Goal: Transaction & Acquisition: Subscribe to service/newsletter

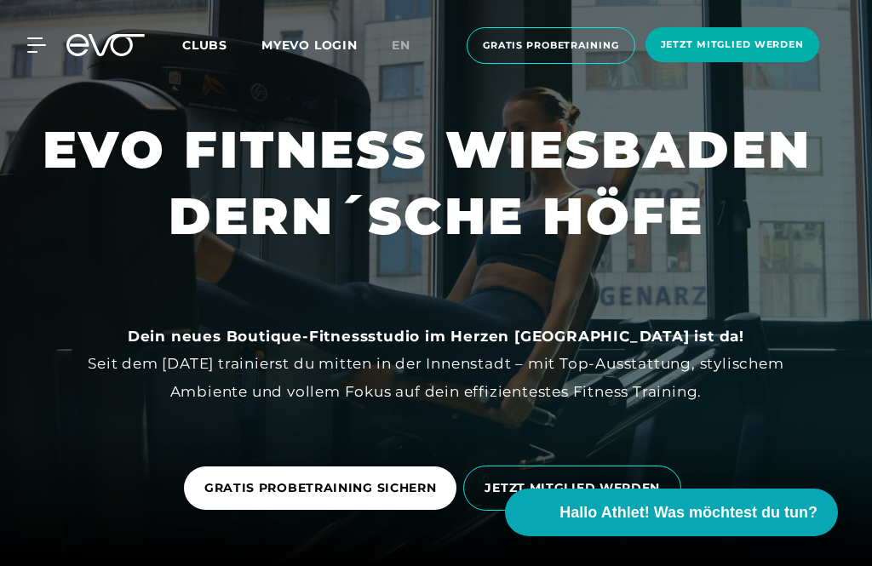
click at [785, 49] on span "Jetzt Mitglied werden" at bounding box center [732, 44] width 143 height 14
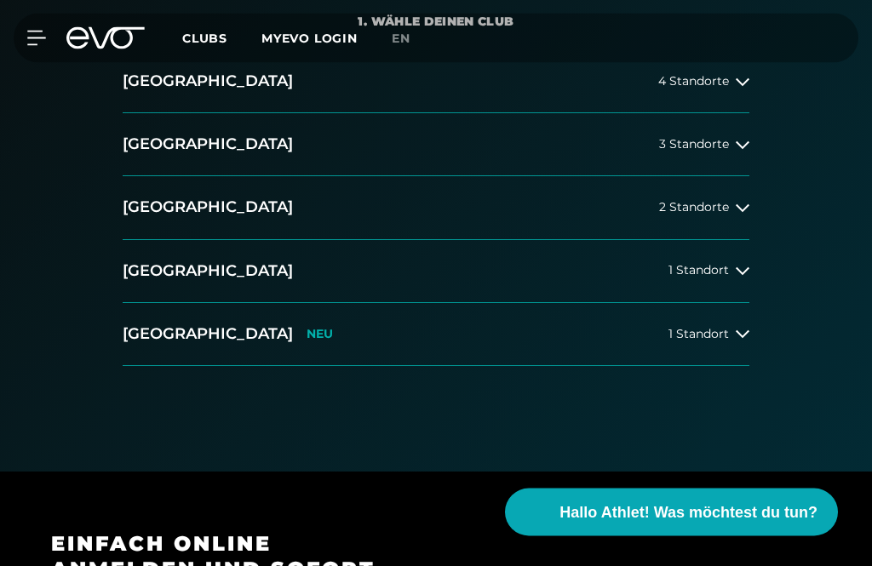
click at [717, 334] on span "1 Standort" at bounding box center [699, 335] width 60 height 13
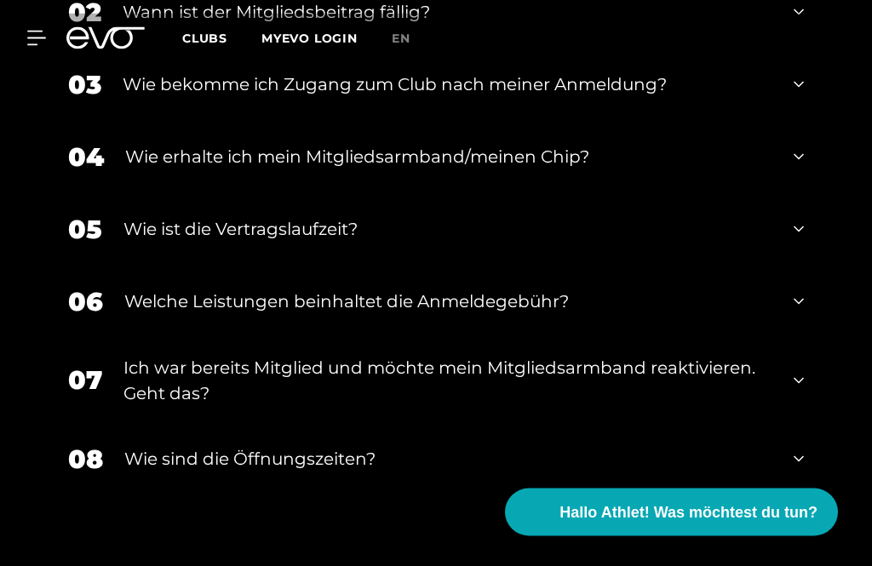
scroll to position [2132, 0]
click at [799, 233] on icon at bounding box center [799, 230] width 10 height 6
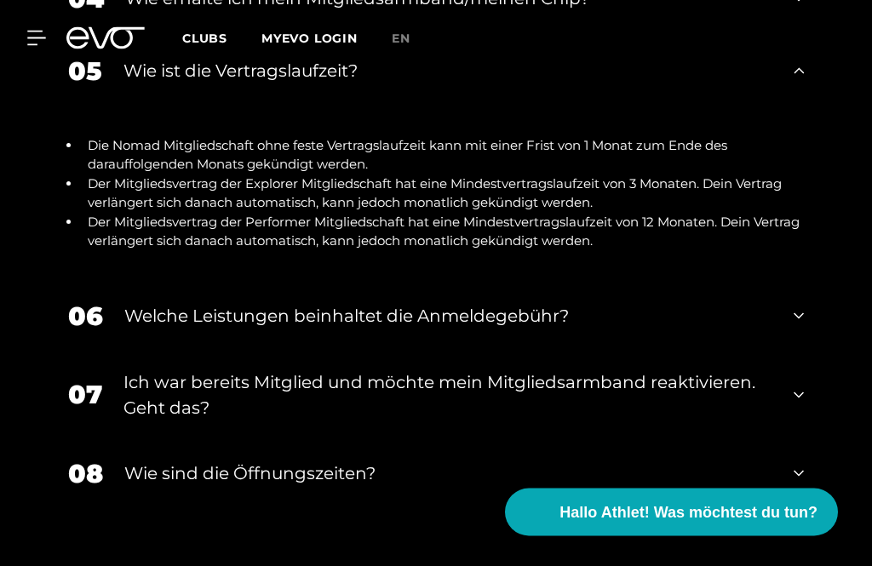
scroll to position [2291, 0]
click at [798, 326] on icon at bounding box center [799, 316] width 10 height 20
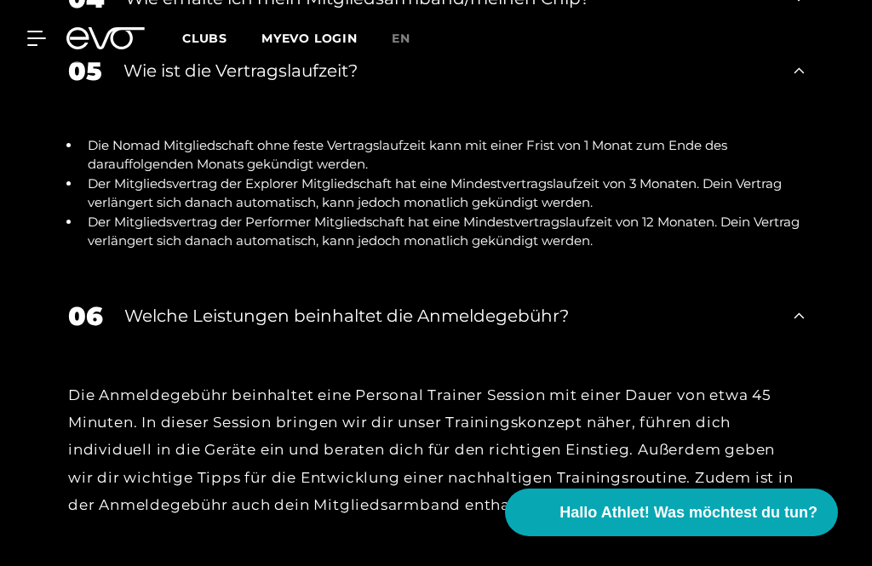
click at [792, 333] on div "06 Welche Leistungen beinhaltet die Anmeldegebühr?" at bounding box center [436, 316] width 770 height 72
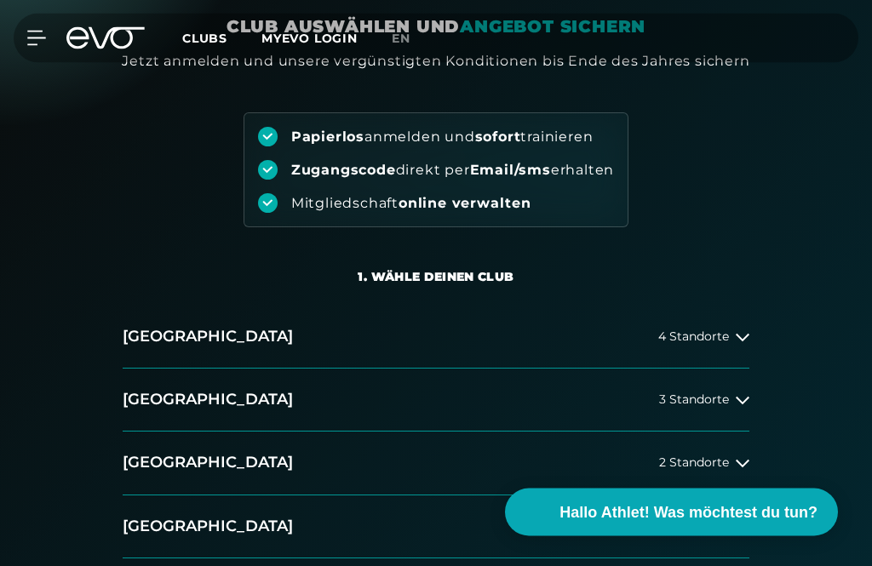
scroll to position [0, 0]
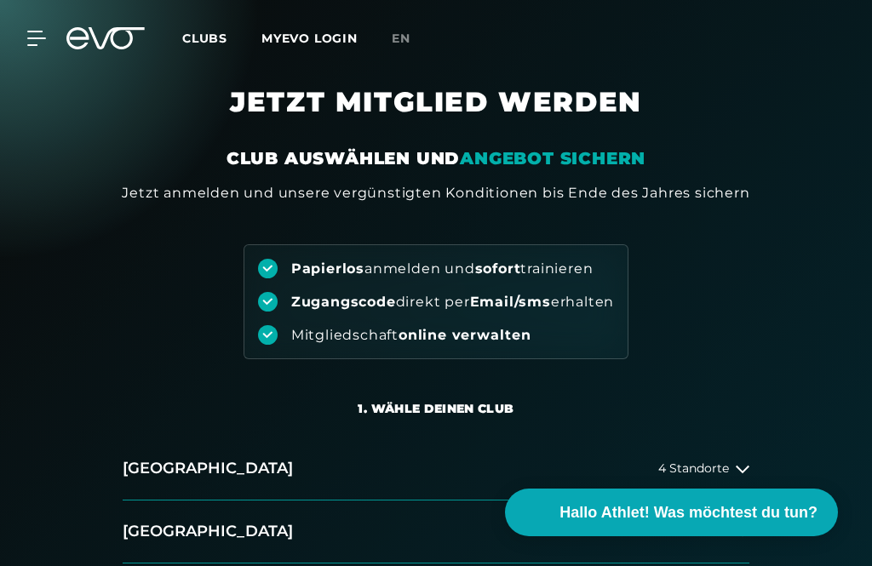
click at [30, 43] on icon at bounding box center [36, 38] width 19 height 15
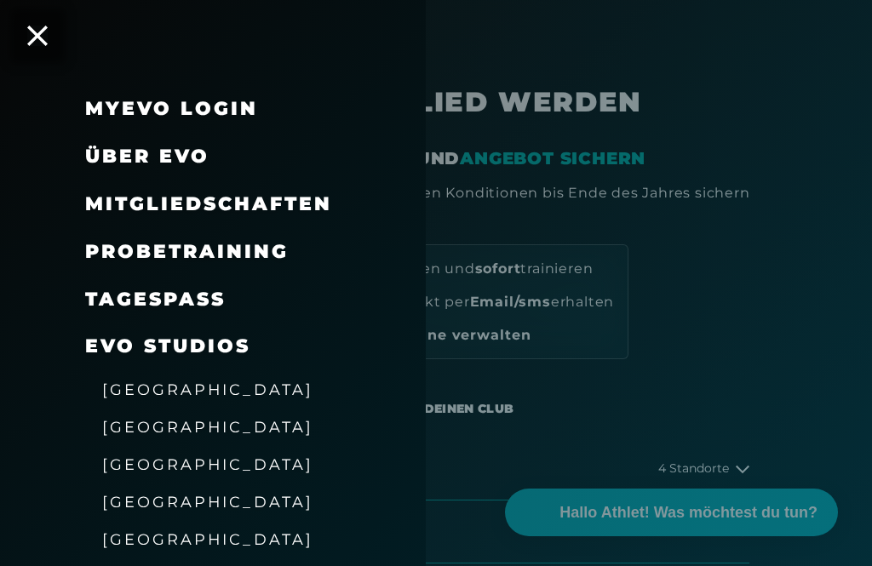
click at [314, 204] on span "Mitgliedschaften" at bounding box center [208, 204] width 247 height 23
click at [304, 202] on span "Mitgliedschaften" at bounding box center [208, 204] width 247 height 23
click at [299, 197] on span "Mitgliedschaften" at bounding box center [208, 204] width 247 height 23
click at [296, 205] on span "Mitgliedschaften" at bounding box center [208, 204] width 247 height 23
click at [305, 194] on span "Mitgliedschaften" at bounding box center [208, 204] width 247 height 23
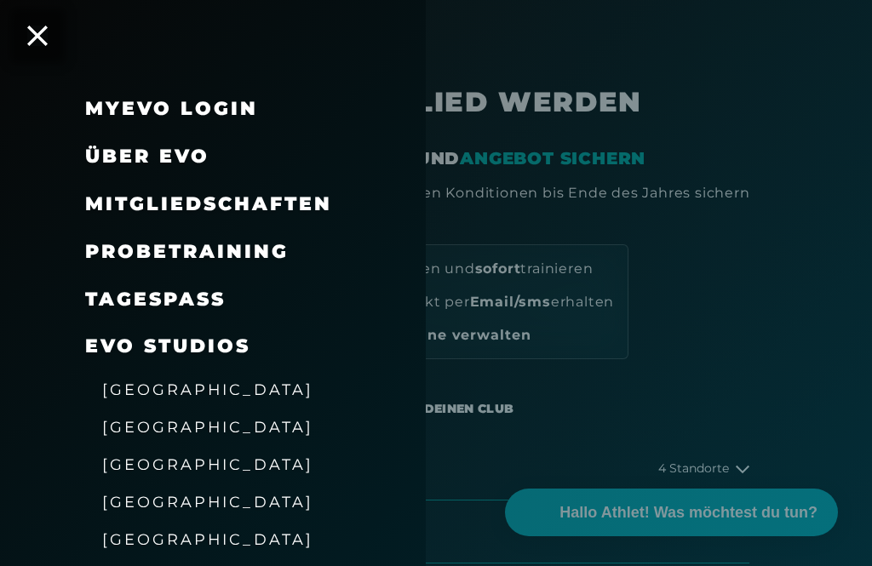
click at [305, 193] on span "Mitgliedschaften" at bounding box center [208, 204] width 247 height 23
click at [302, 209] on span "Mitgliedschaften" at bounding box center [208, 204] width 247 height 23
click at [302, 208] on span "Mitgliedschaften" at bounding box center [208, 204] width 247 height 23
click at [190, 213] on span "Mitgliedschaften" at bounding box center [208, 204] width 247 height 23
click at [193, 216] on div "Mitgliedschaften" at bounding box center [234, 205] width 298 height 48
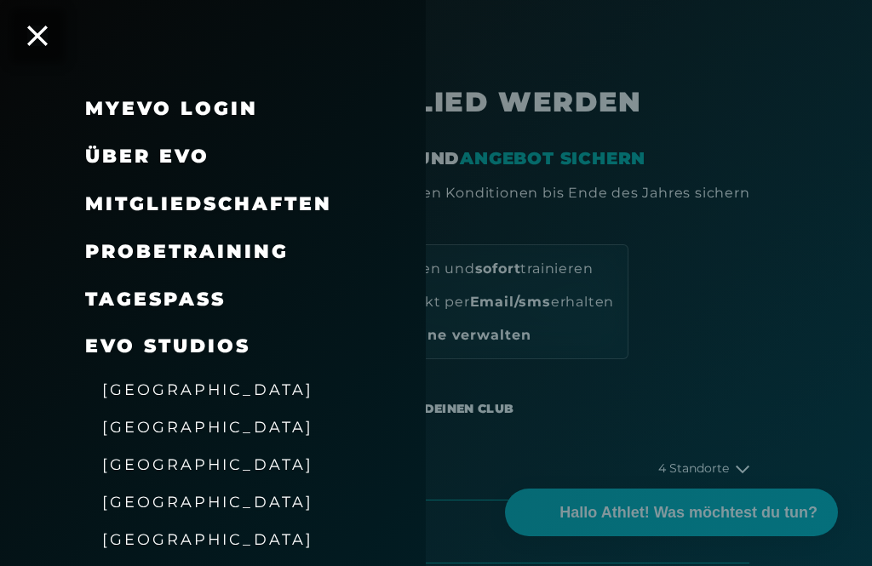
click at [127, 216] on div "Mitgliedschaften" at bounding box center [234, 205] width 298 height 48
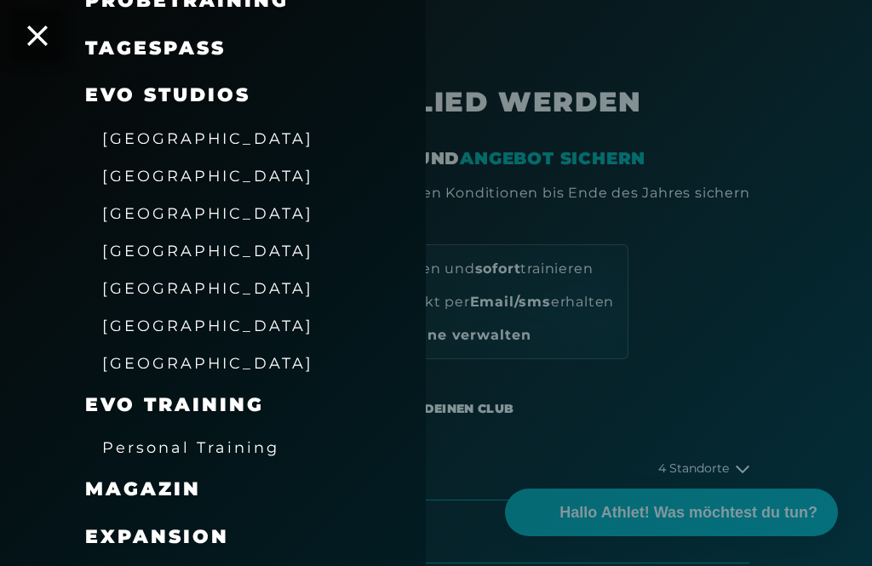
scroll to position [270, 0]
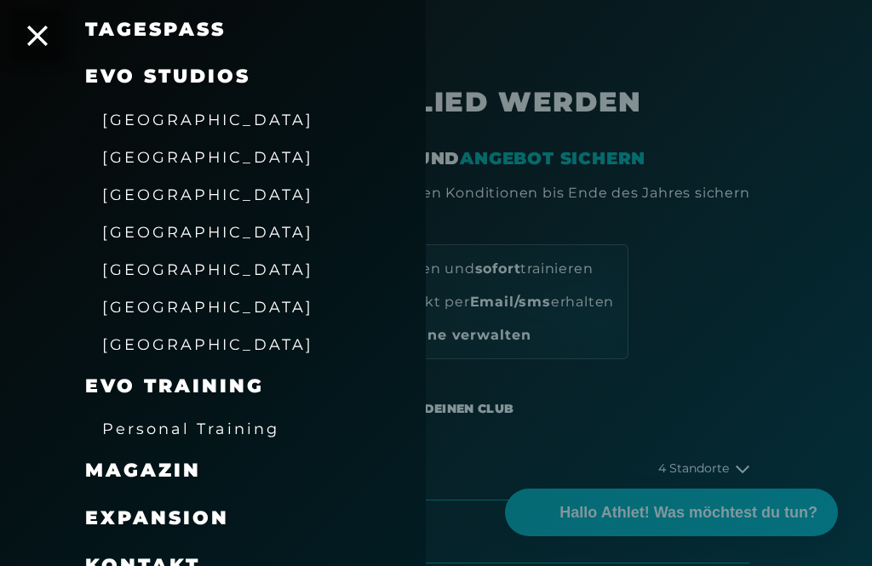
click at [204, 301] on span "[GEOGRAPHIC_DATA]" at bounding box center [207, 307] width 211 height 18
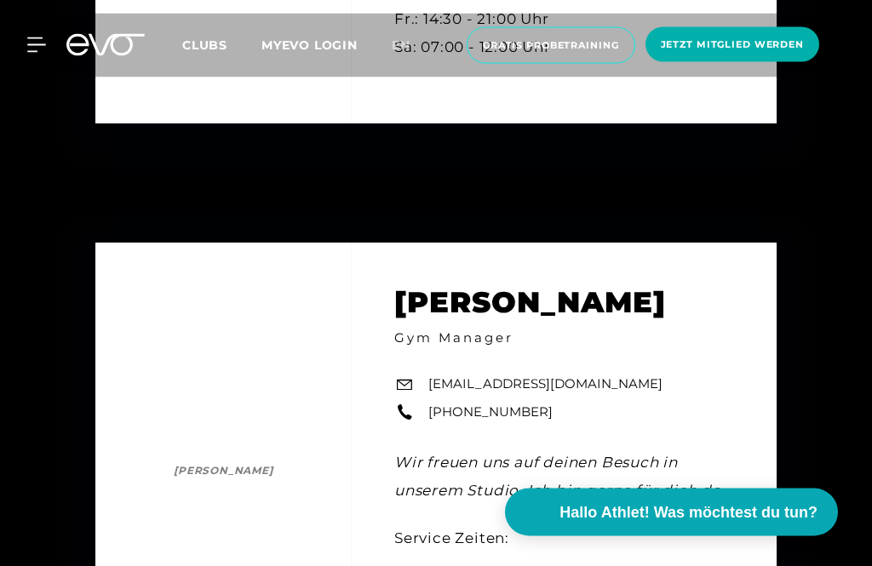
scroll to position [5310, 0]
click at [42, 47] on icon at bounding box center [36, 44] width 19 height 15
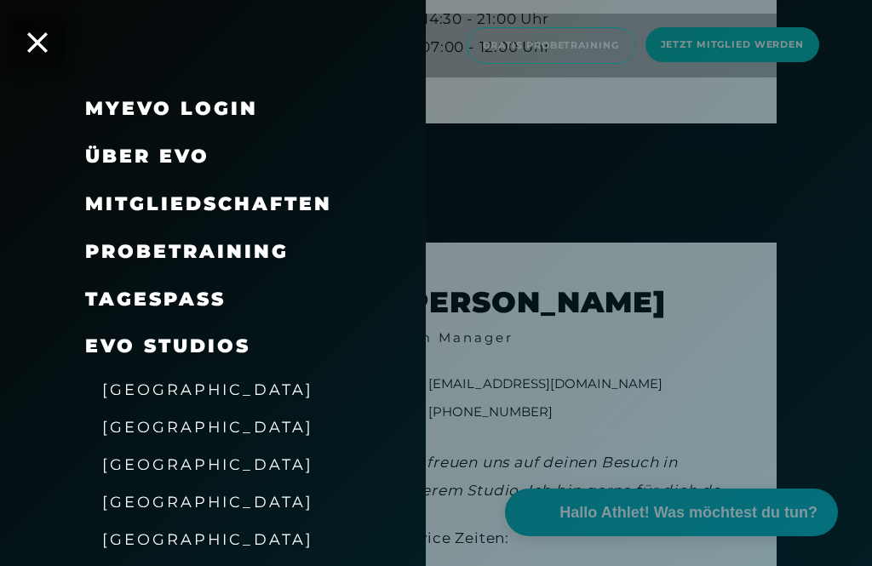
scroll to position [0, 0]
click at [273, 198] on span "Mitgliedschaften" at bounding box center [208, 204] width 247 height 23
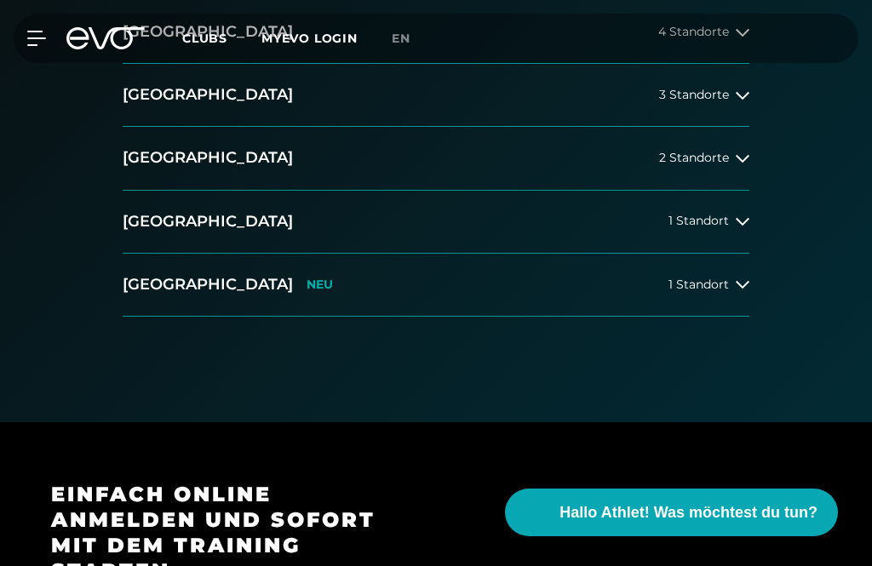
scroll to position [436, 0]
click at [741, 287] on icon at bounding box center [743, 286] width 14 height 14
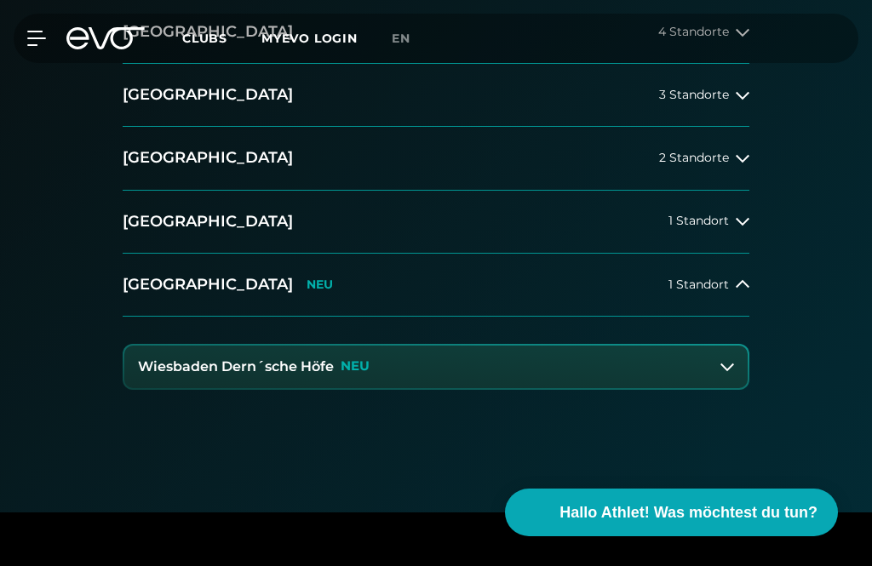
click at [730, 354] on button "Wiesbaden Dern´sche Höfe NEU" at bounding box center [436, 367] width 624 height 43
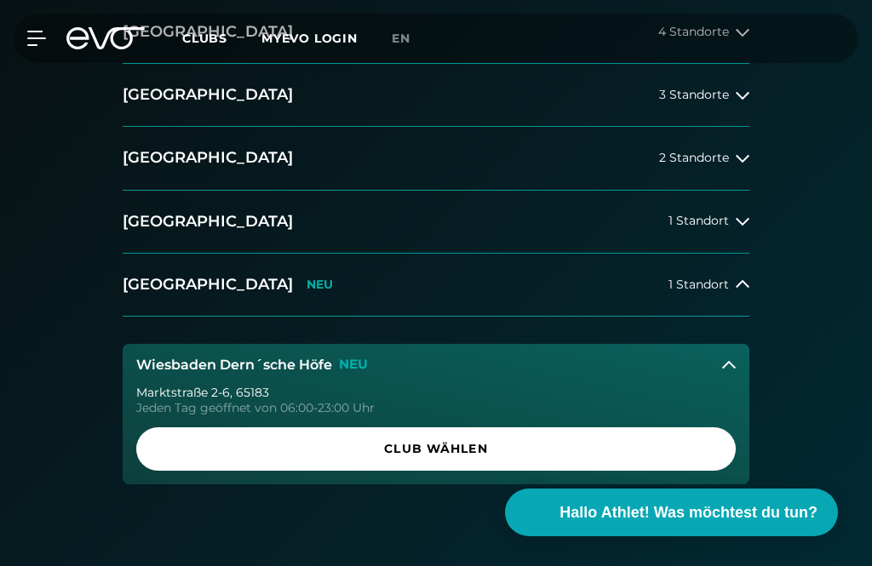
click at [672, 453] on span "Club wählen" at bounding box center [436, 449] width 559 height 18
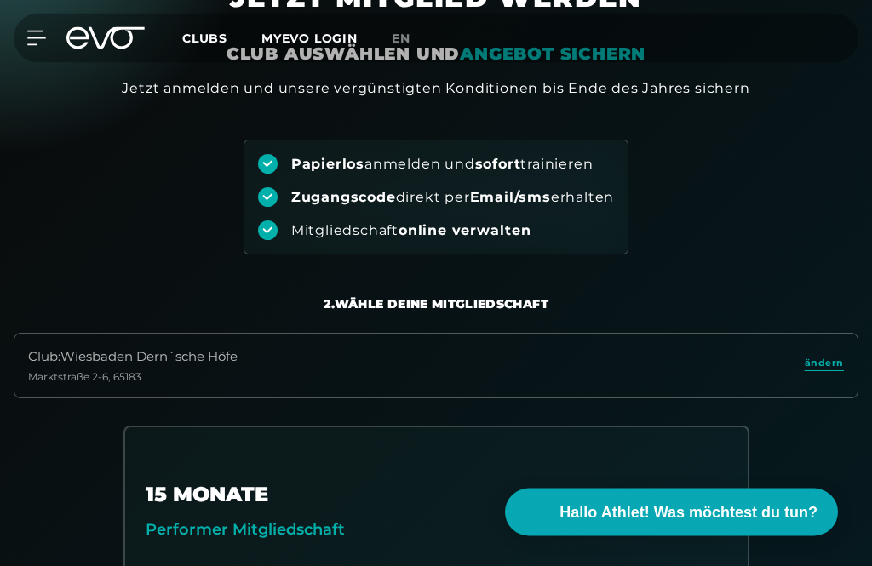
scroll to position [0, 0]
